Goal: Complete application form

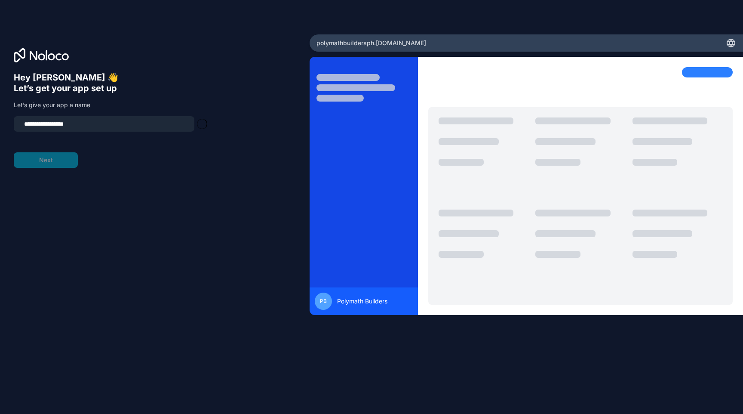
type input "**********"
click at [64, 162] on button "Next" at bounding box center [46, 159] width 64 height 15
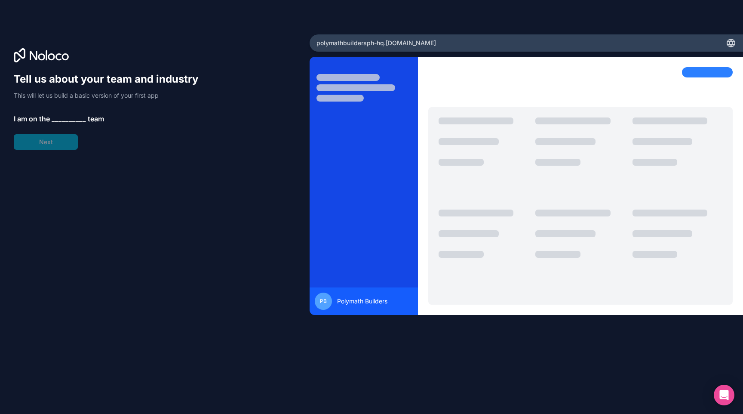
click at [68, 120] on span "__________" at bounding box center [69, 119] width 34 height 10
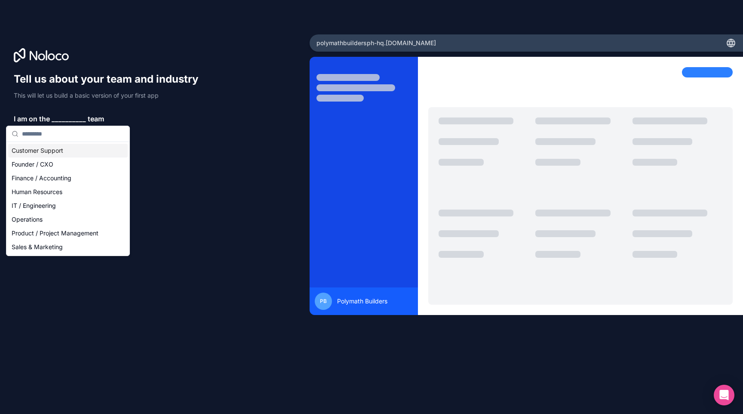
click at [57, 149] on div "Customer Support" at bounding box center [68, 151] width 120 height 14
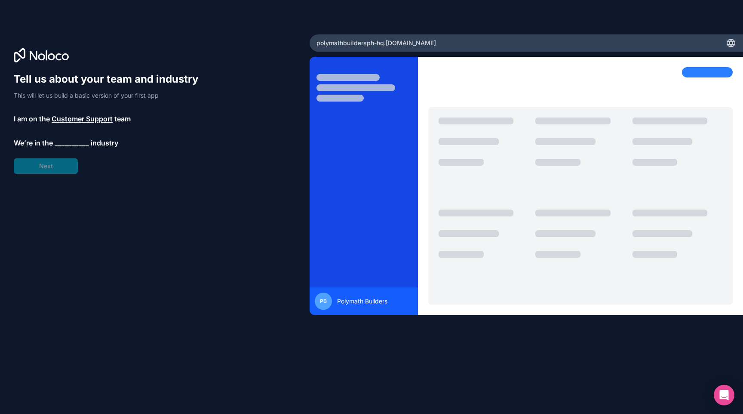
click at [74, 118] on span "Customer Support" at bounding box center [82, 119] width 61 height 10
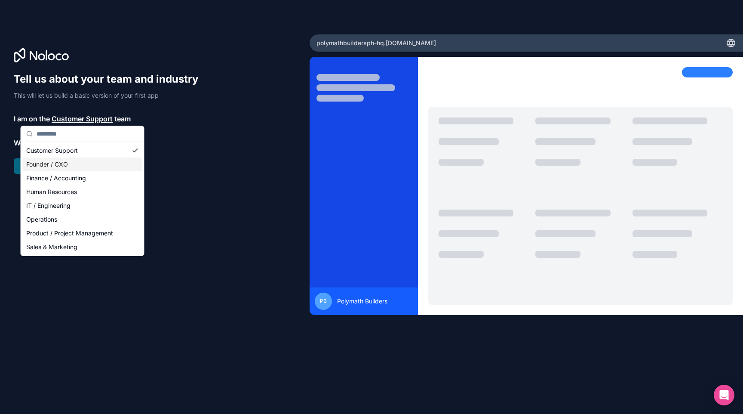
click at [56, 163] on div "Founder / CXO" at bounding box center [83, 164] width 120 height 14
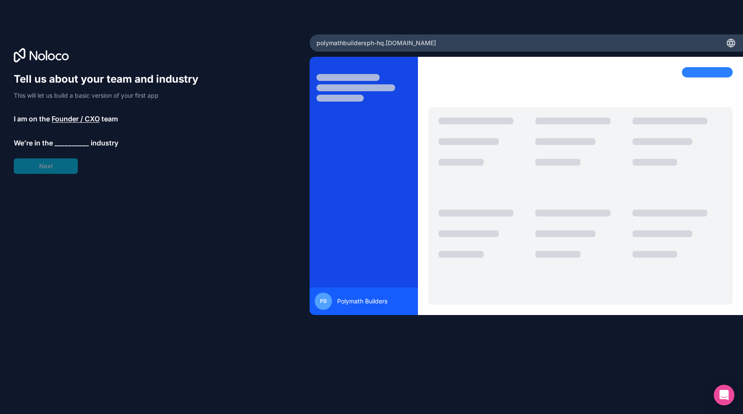
click at [64, 143] on span "__________" at bounding box center [72, 143] width 34 height 10
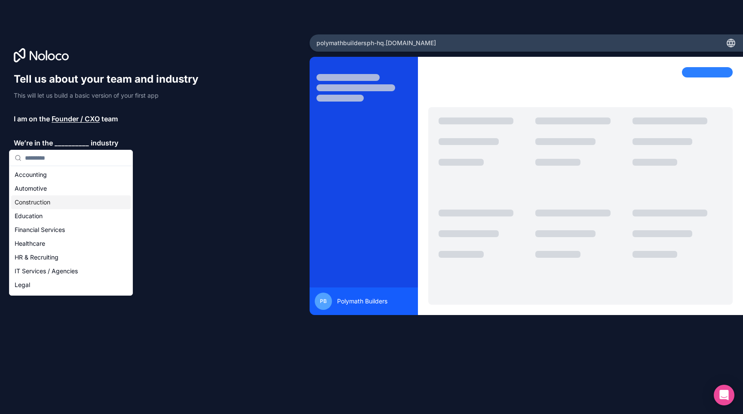
click at [40, 201] on div "Construction" at bounding box center [71, 202] width 120 height 14
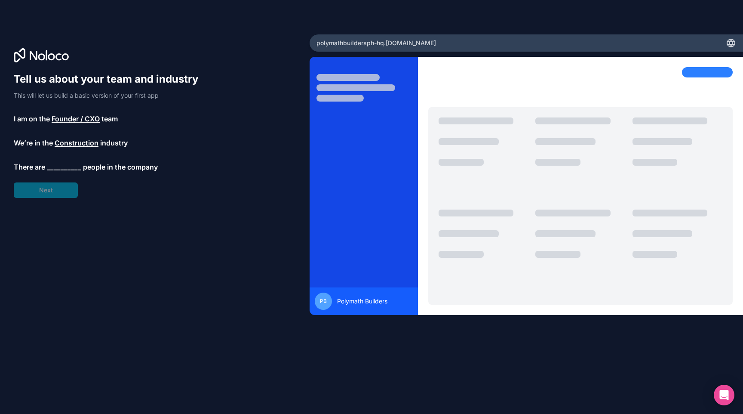
click at [61, 162] on span "__________" at bounding box center [64, 167] width 34 height 10
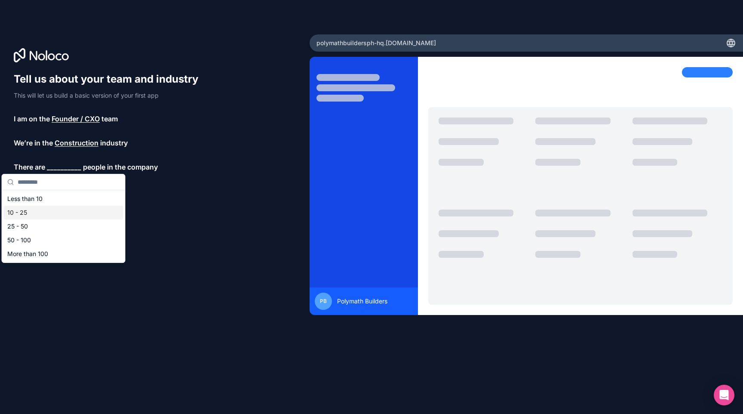
click at [37, 208] on div "10 - 25" at bounding box center [64, 213] width 120 height 14
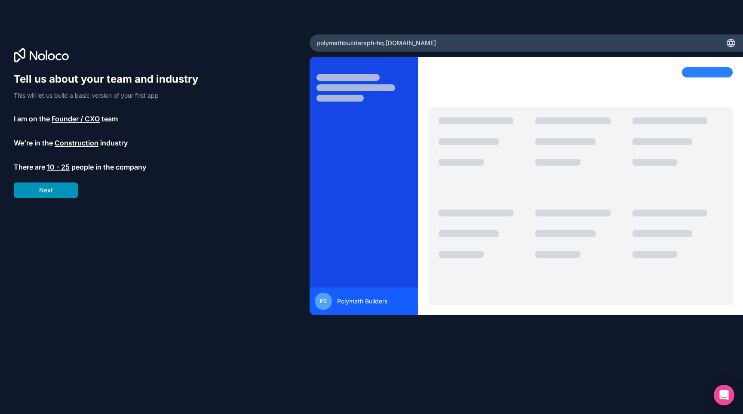
click at [46, 191] on button "Next" at bounding box center [46, 189] width 64 height 15
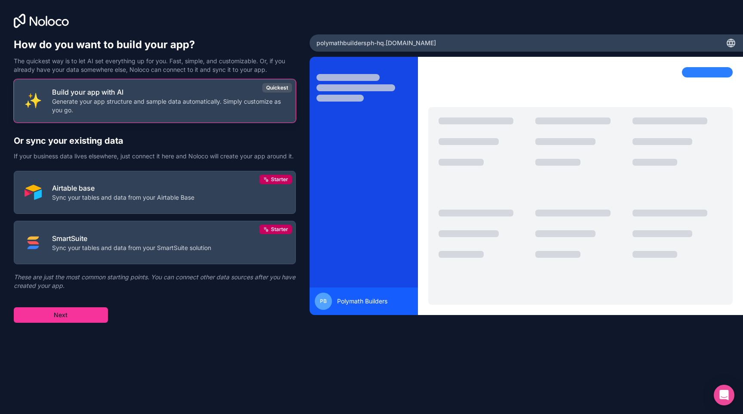
click at [107, 108] on p "Generate your app structure and sample data automatically. Simply customize as …" at bounding box center [168, 105] width 233 height 17
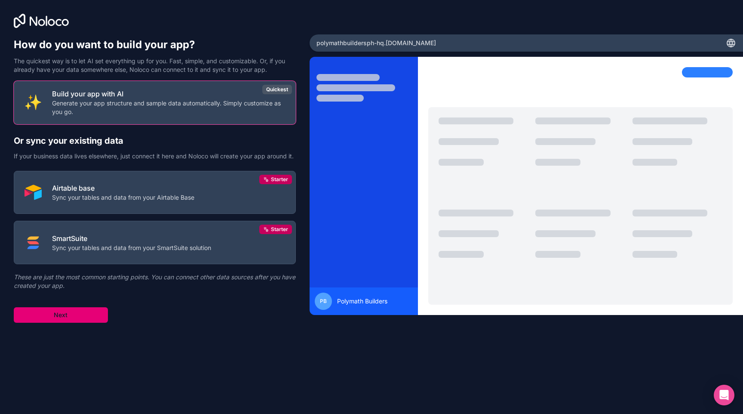
click at [65, 323] on button "Next" at bounding box center [61, 314] width 94 height 15
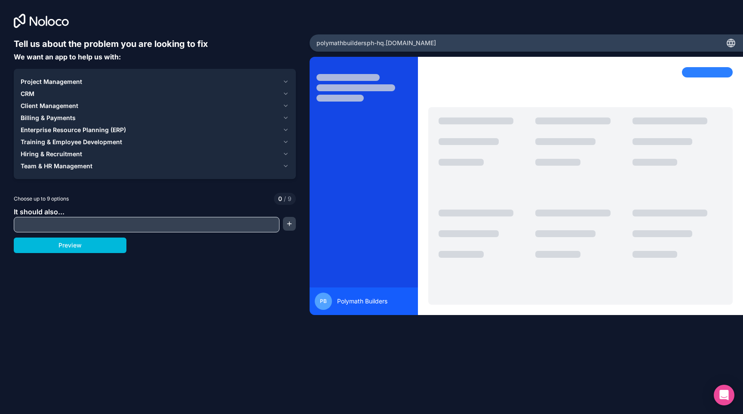
click at [102, 83] on div "Project Management" at bounding box center [150, 81] width 258 height 9
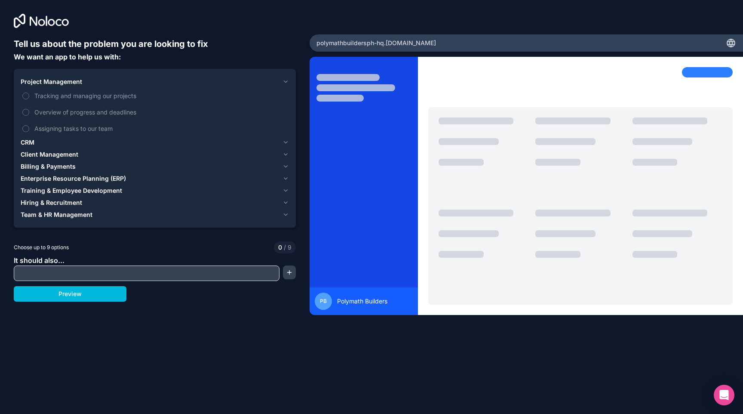
click at [86, 101] on label "Tracking and managing our projects" at bounding box center [155, 96] width 268 height 16
click at [29, 99] on button "Tracking and managing our projects" at bounding box center [25, 95] width 7 height 7
click at [85, 108] on span "Overview of progress and deadlines" at bounding box center [160, 112] width 253 height 9
click at [29, 109] on button "Overview of progress and deadlines" at bounding box center [25, 112] width 7 height 7
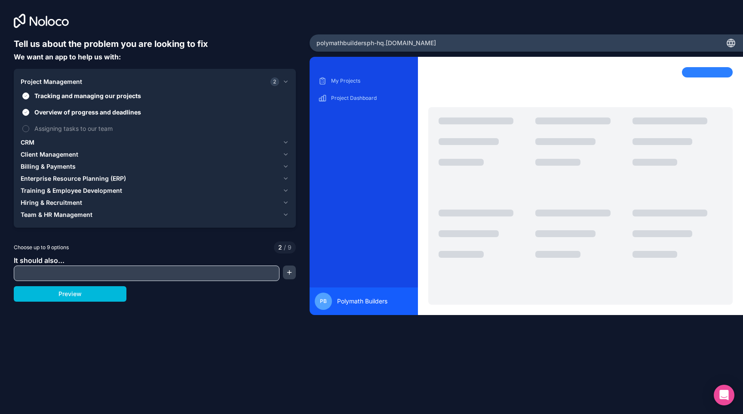
click at [85, 121] on label "Assigning tasks to our team" at bounding box center [155, 128] width 268 height 16
click at [29, 125] on button "Assigning tasks to our team" at bounding box center [25, 128] width 7 height 7
click at [62, 294] on button "Preview" at bounding box center [70, 293] width 113 height 15
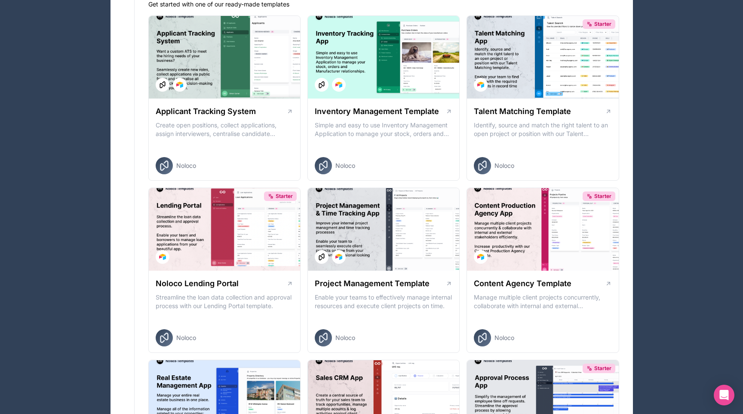
scroll to position [255, 0]
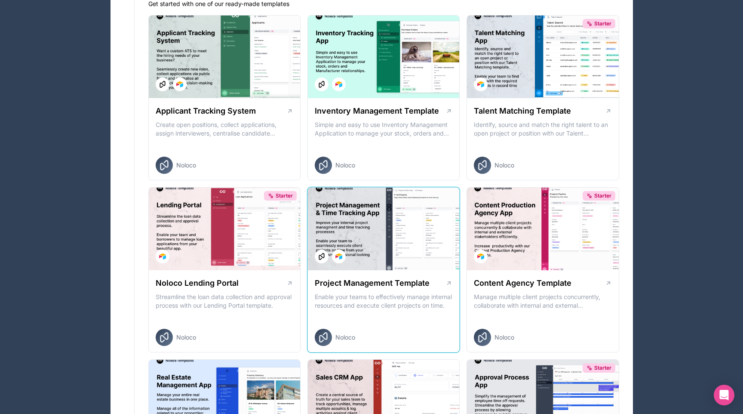
click at [393, 217] on div at bounding box center [383, 229] width 151 height 83
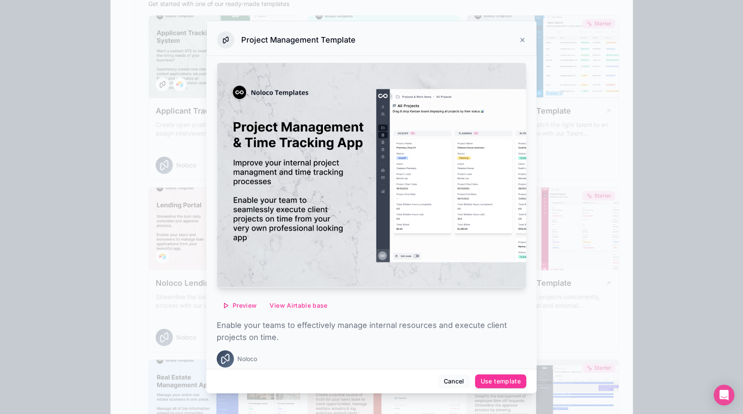
click at [250, 305] on span "Preview" at bounding box center [245, 305] width 24 height 8
click at [389, 215] on img at bounding box center [372, 175] width 310 height 225
click at [455, 380] on button "Cancel" at bounding box center [454, 381] width 32 height 14
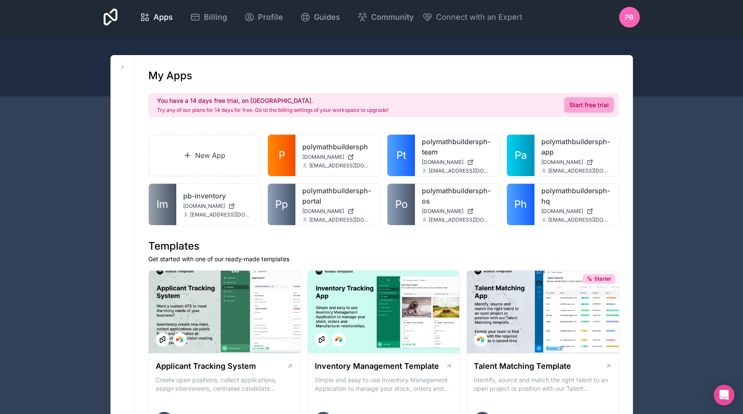
click at [674, 77] on div at bounding box center [371, 65] width 743 height 62
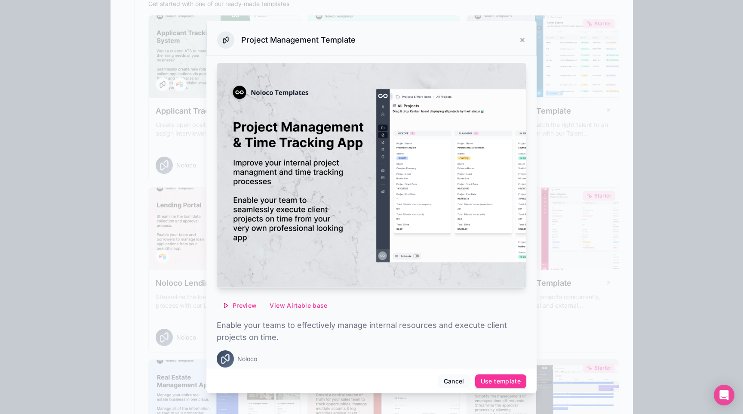
click at [520, 43] on icon at bounding box center [522, 40] width 7 height 7
